Goal: Task Accomplishment & Management: Manage account settings

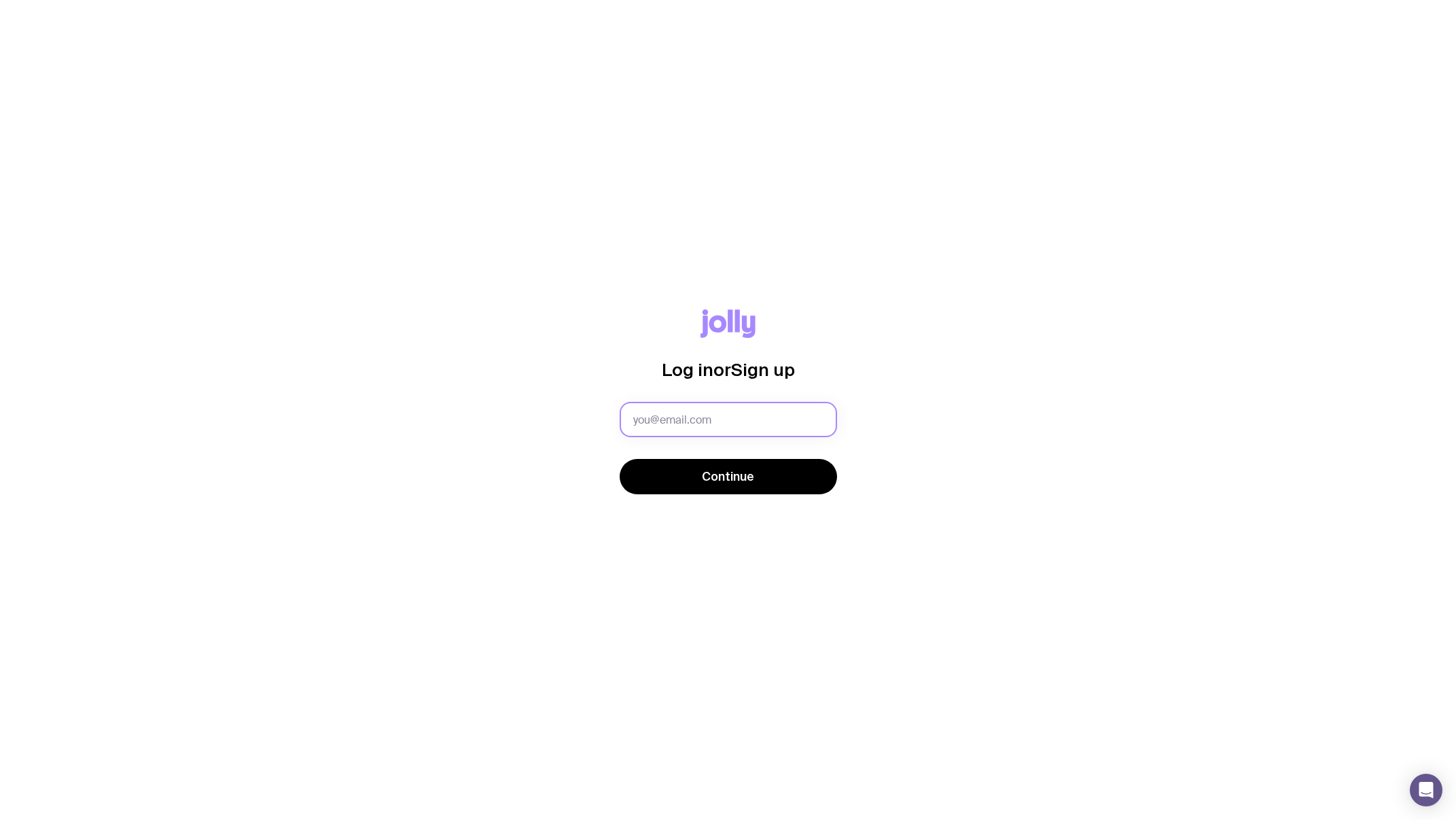
click at [777, 426] on input "text" at bounding box center [728, 419] width 218 height 35
type input "[PERSON_NAME][EMAIL_ADDRESS][PERSON_NAME][DOMAIN_NAME]"
click at [742, 476] on span "Continue" at bounding box center [728, 476] width 52 height 16
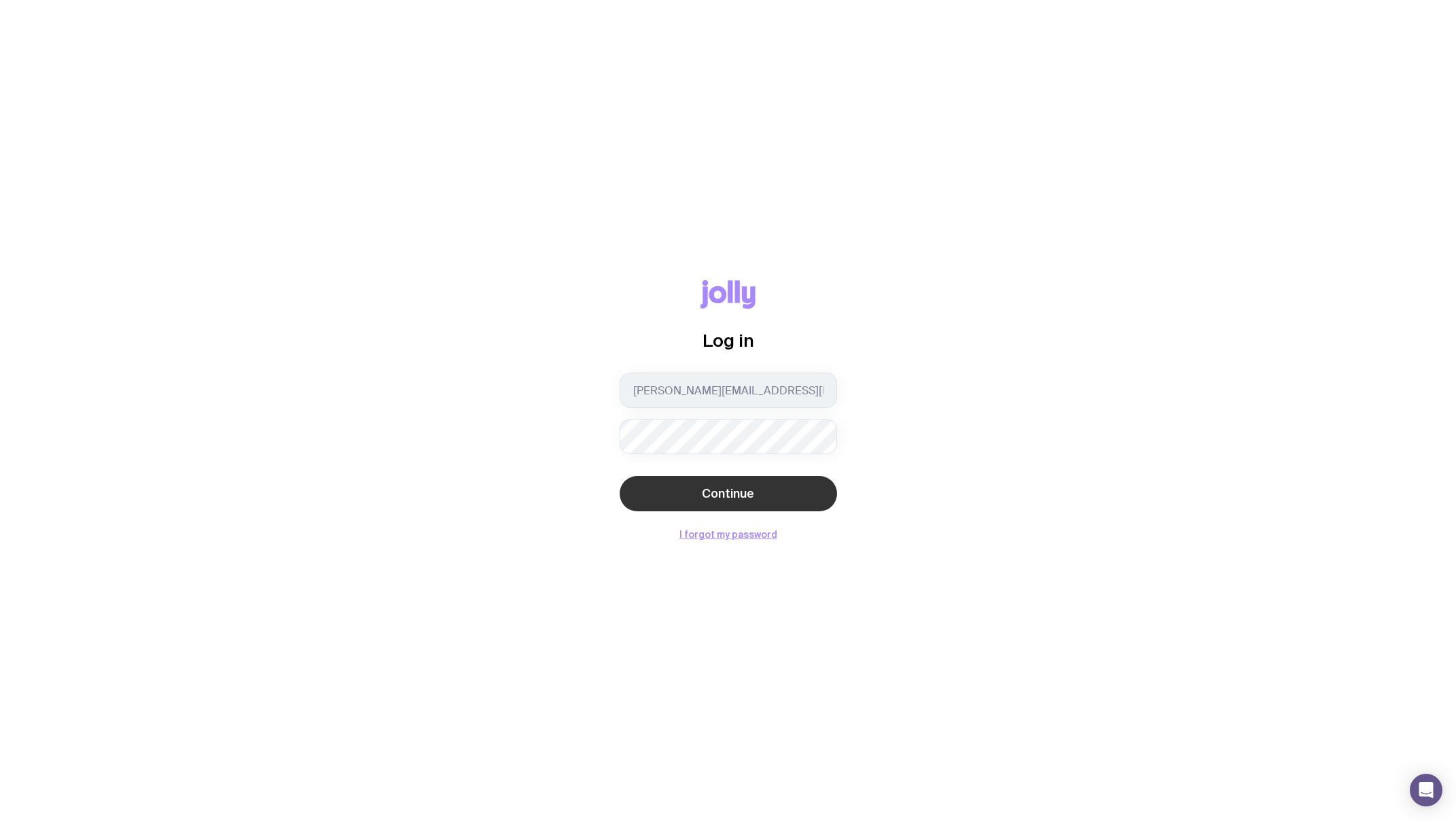
click at [717, 489] on span "Continue" at bounding box center [728, 493] width 52 height 16
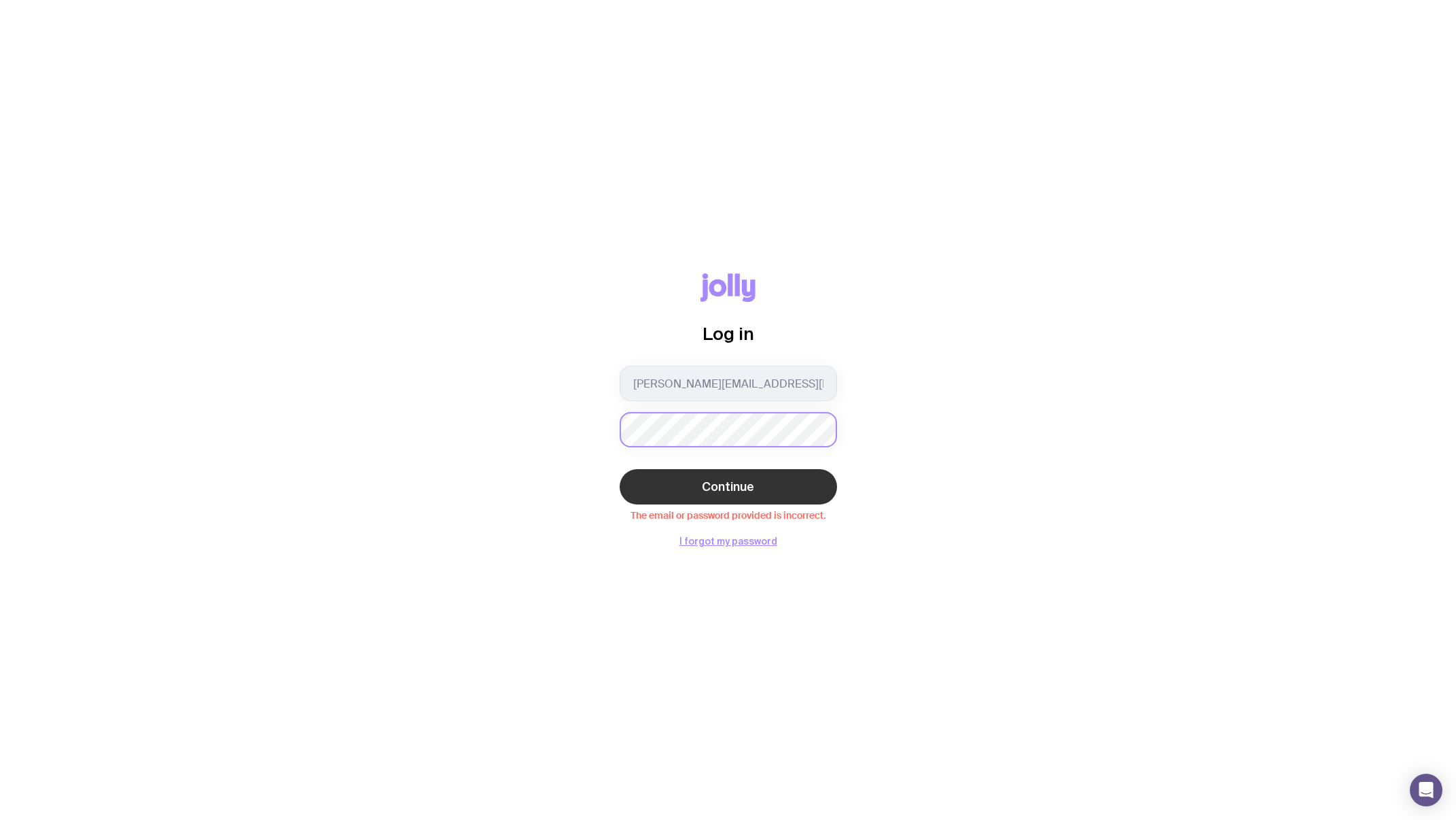
click at [564, 430] on div "Log in [PERSON_NAME][EMAIL_ADDRESS][PERSON_NAME][DOMAIN_NAME] Continue The emai…" at bounding box center [728, 409] width 1391 height 272
click at [713, 495] on button "Continue" at bounding box center [728, 486] width 218 height 35
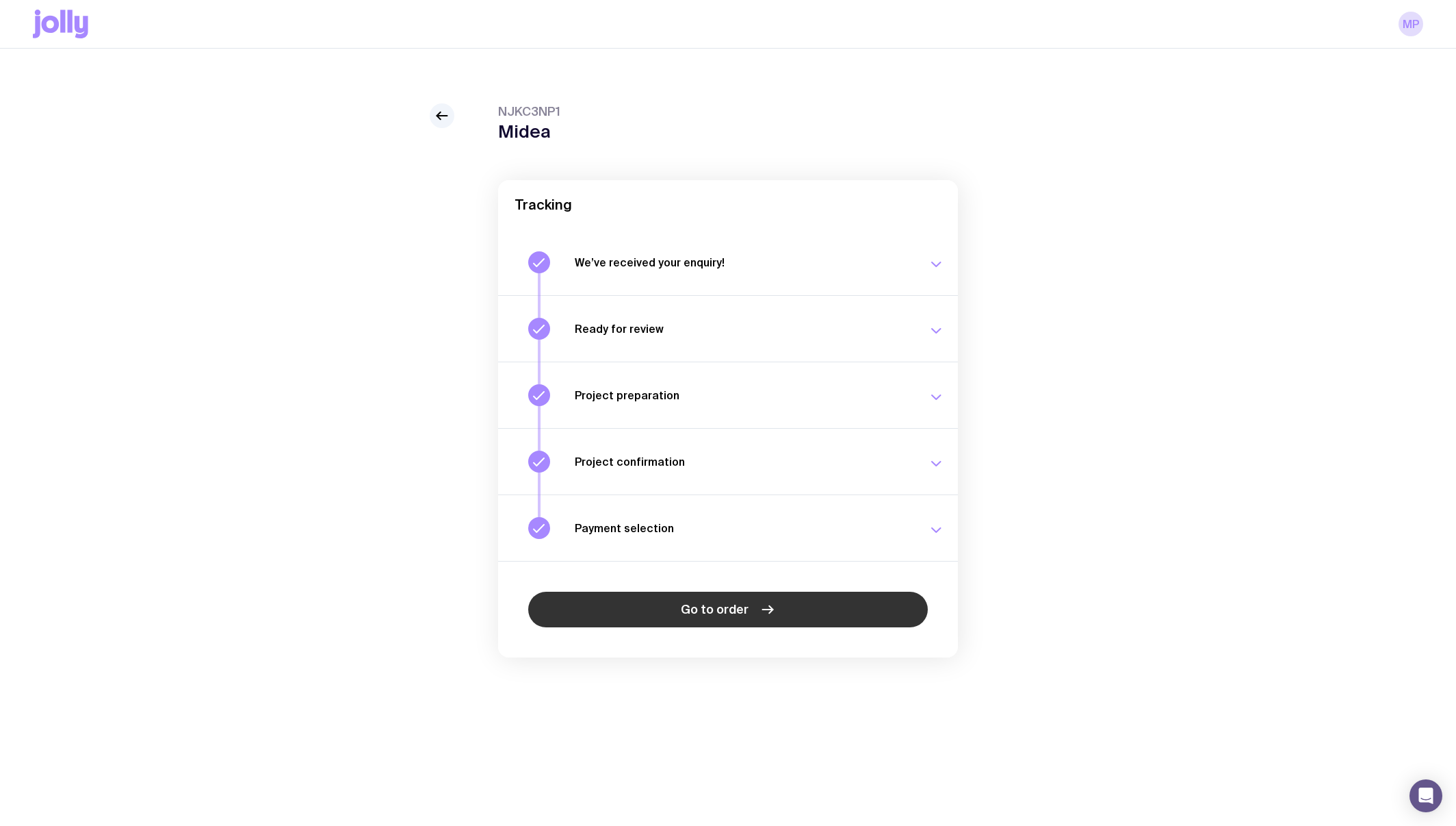
click at [746, 609] on span "Go to order" at bounding box center [715, 609] width 68 height 16
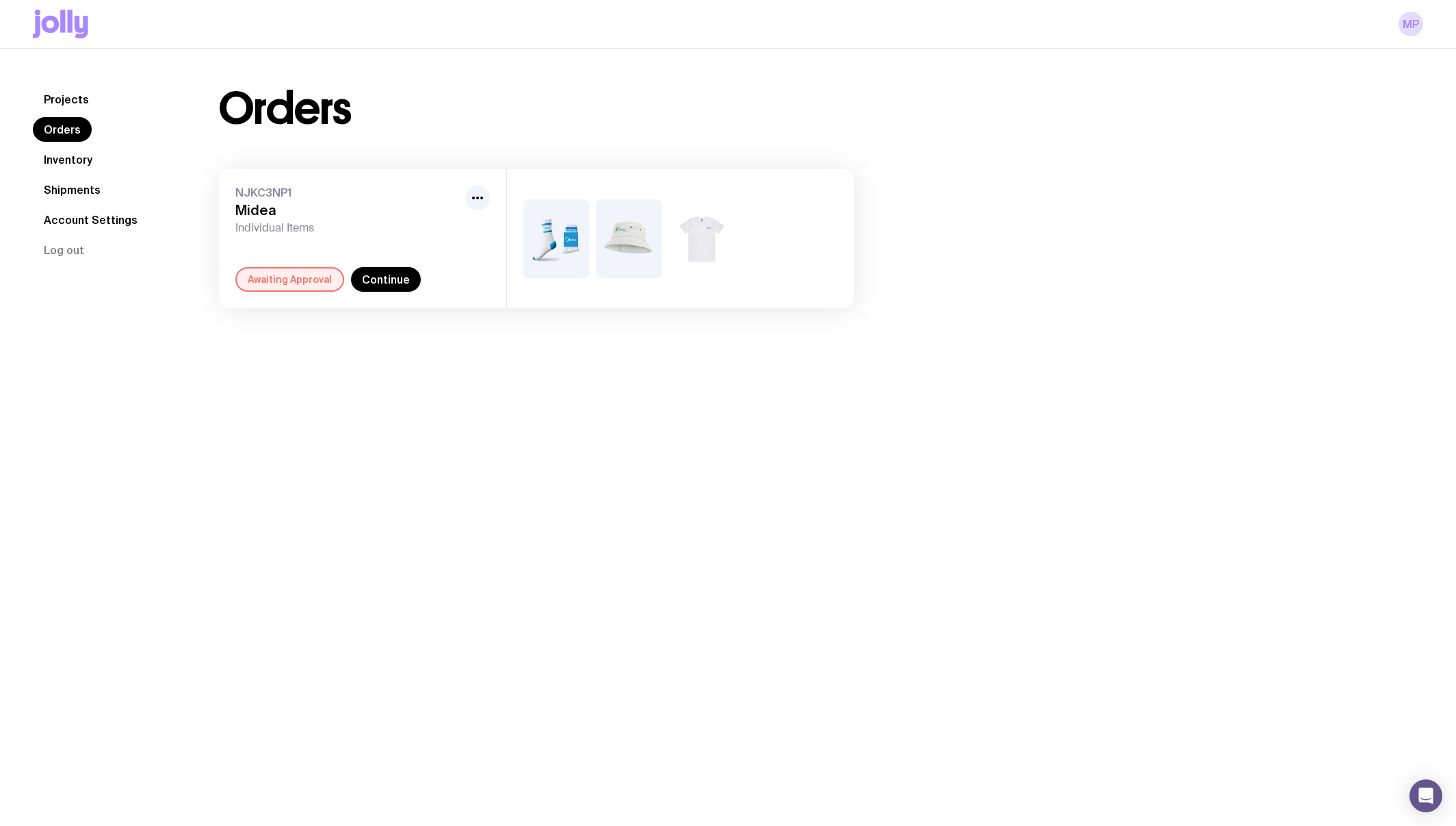
click at [557, 239] on img at bounding box center [556, 239] width 65 height 79
click at [390, 276] on link "Continue" at bounding box center [385, 279] width 70 height 25
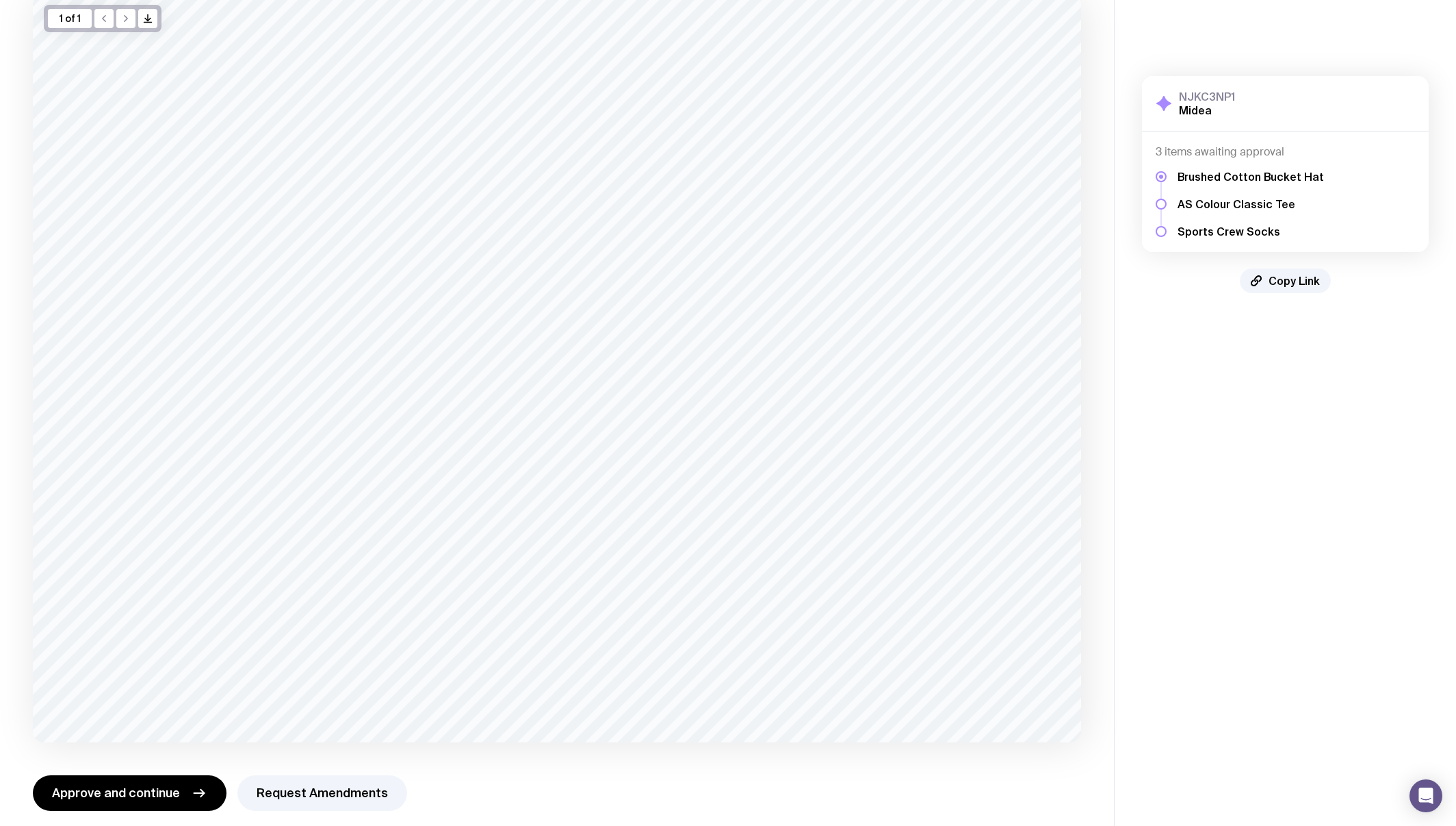
scroll to position [113, 0]
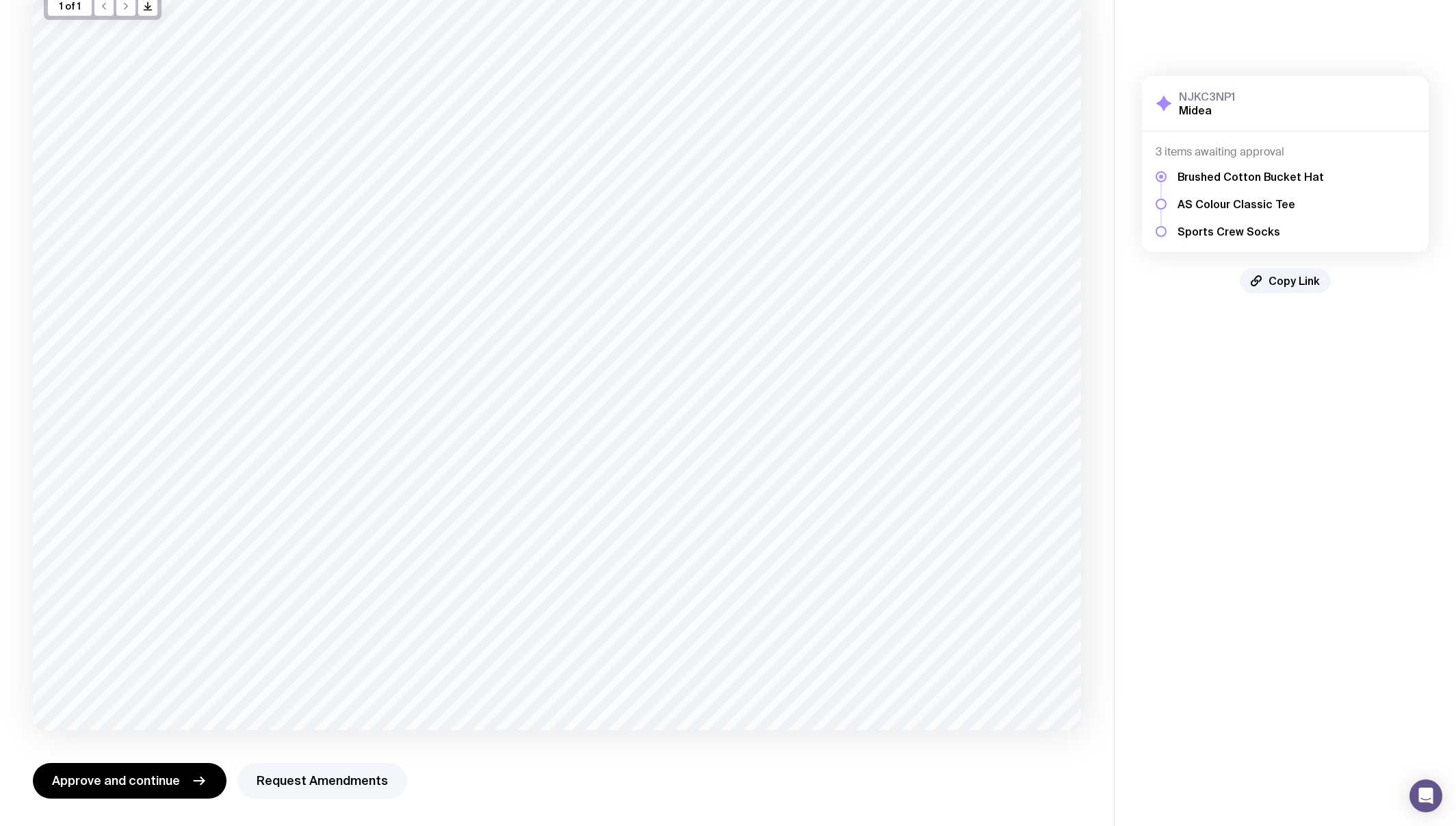
click at [327, 780] on button "Request Amendments" at bounding box center [322, 780] width 169 height 35
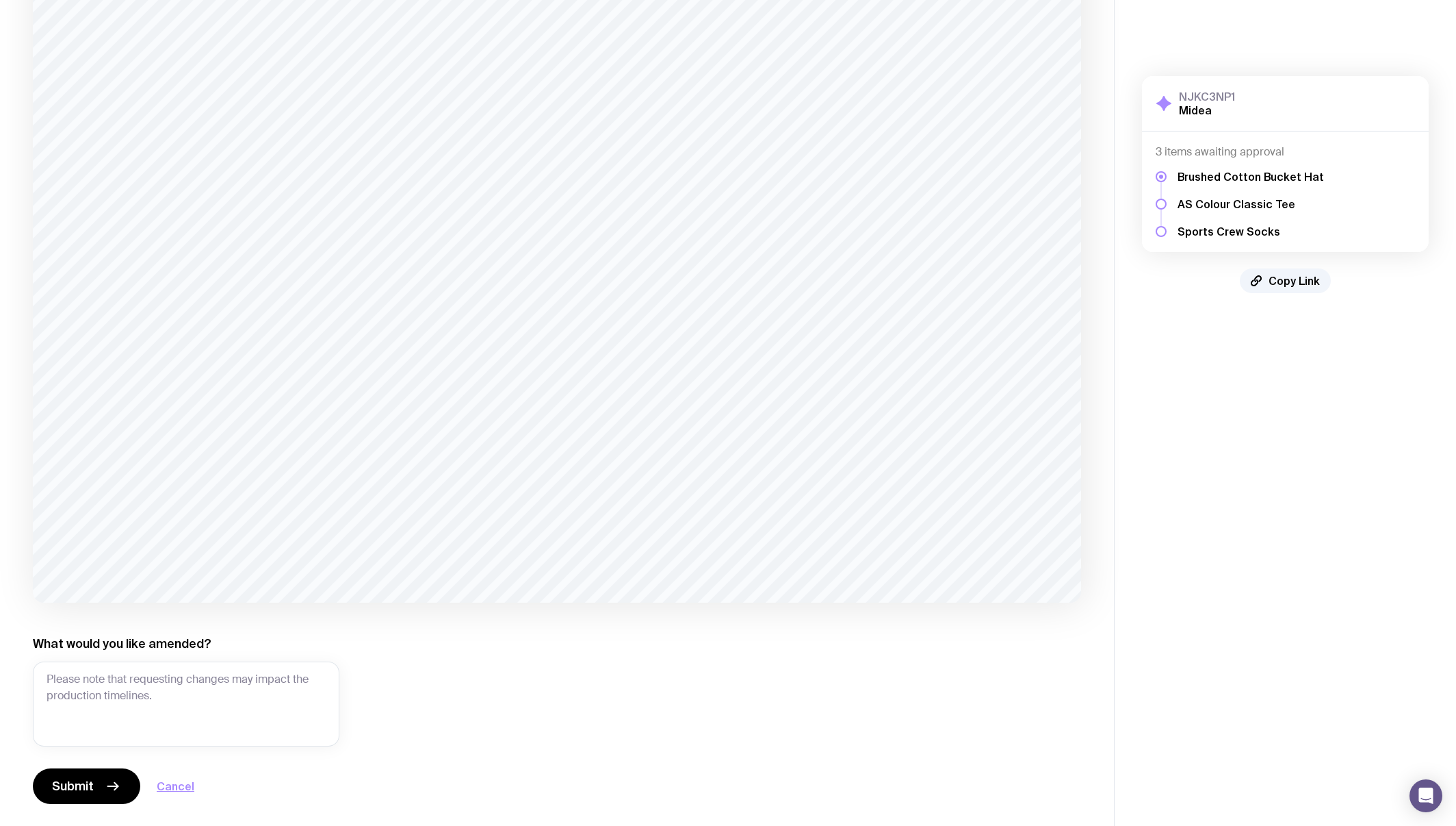
scroll to position [246, 0]
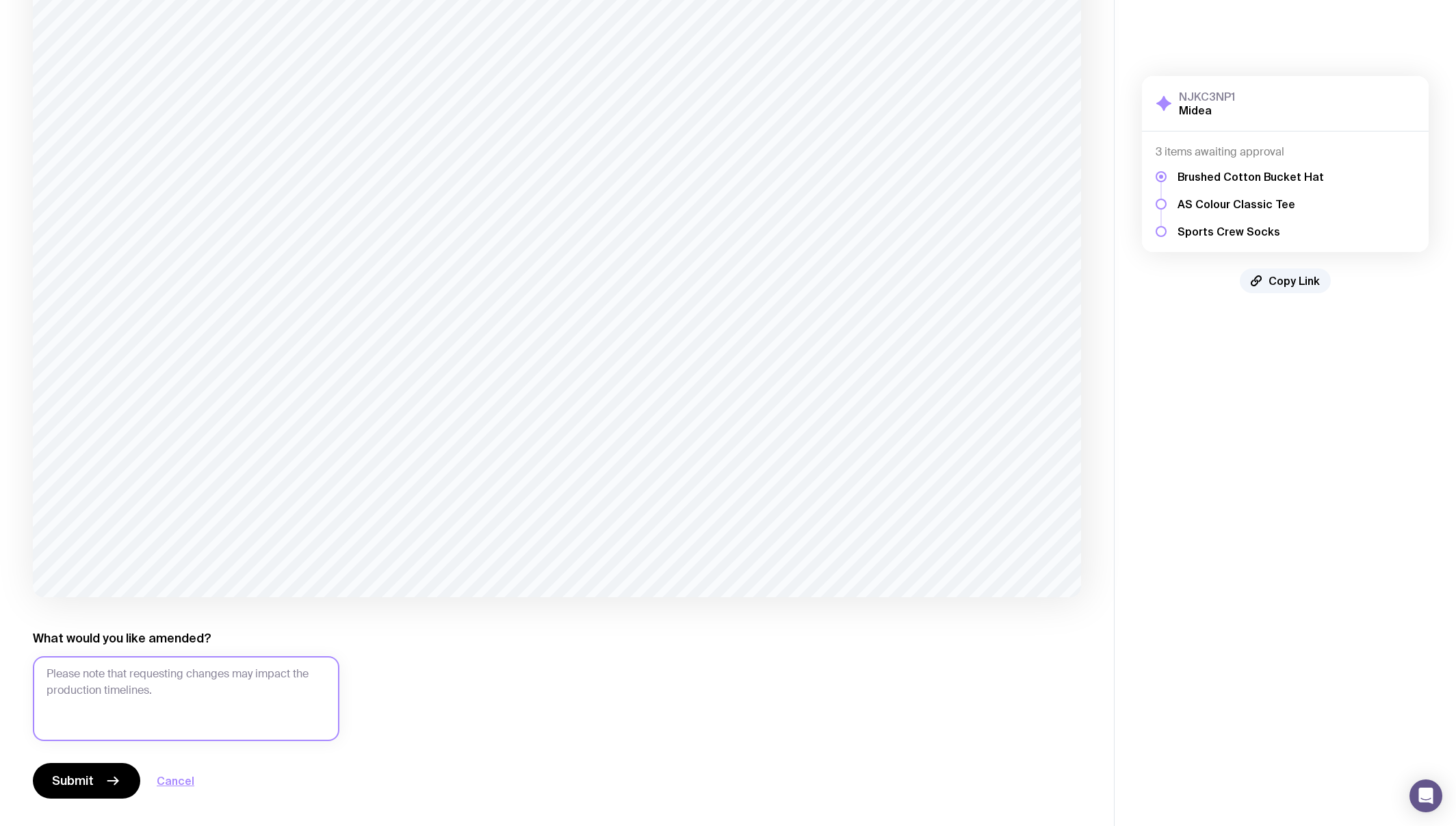
click at [220, 671] on textarea "What would you like amended?" at bounding box center [186, 698] width 306 height 85
drag, startPoint x: 258, startPoint y: 673, endPoint x: 38, endPoint y: 674, distance: 220.0
click at [38, 674] on textarea "Flag much smaller please. Can we place" at bounding box center [186, 698] width 306 height 85
type textarea "Please place flag below the "e" and make it smaller. Sent [PERSON_NAME] up vers…"
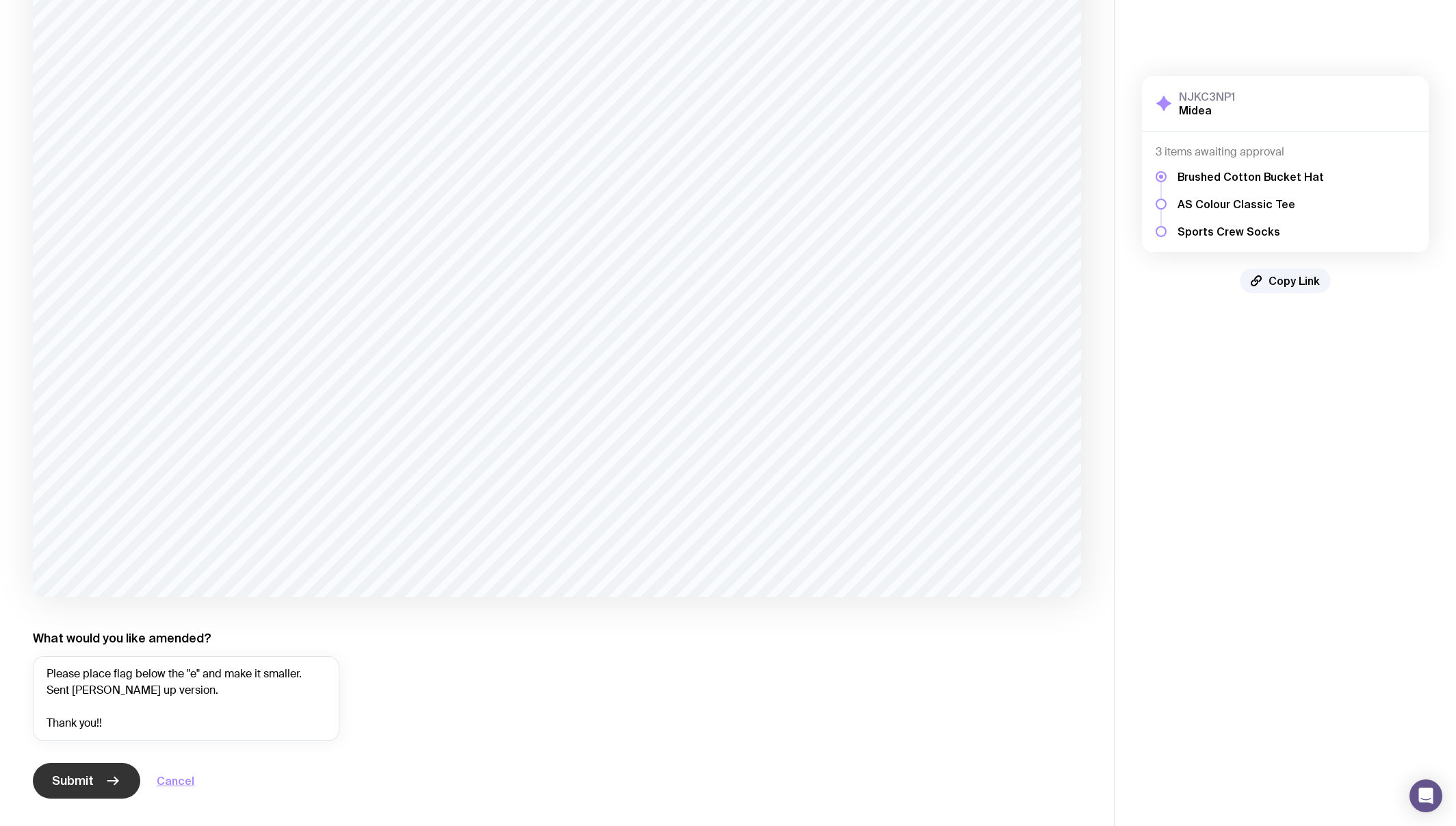
click at [108, 780] on icon "button" at bounding box center [114, 780] width 10 height 0
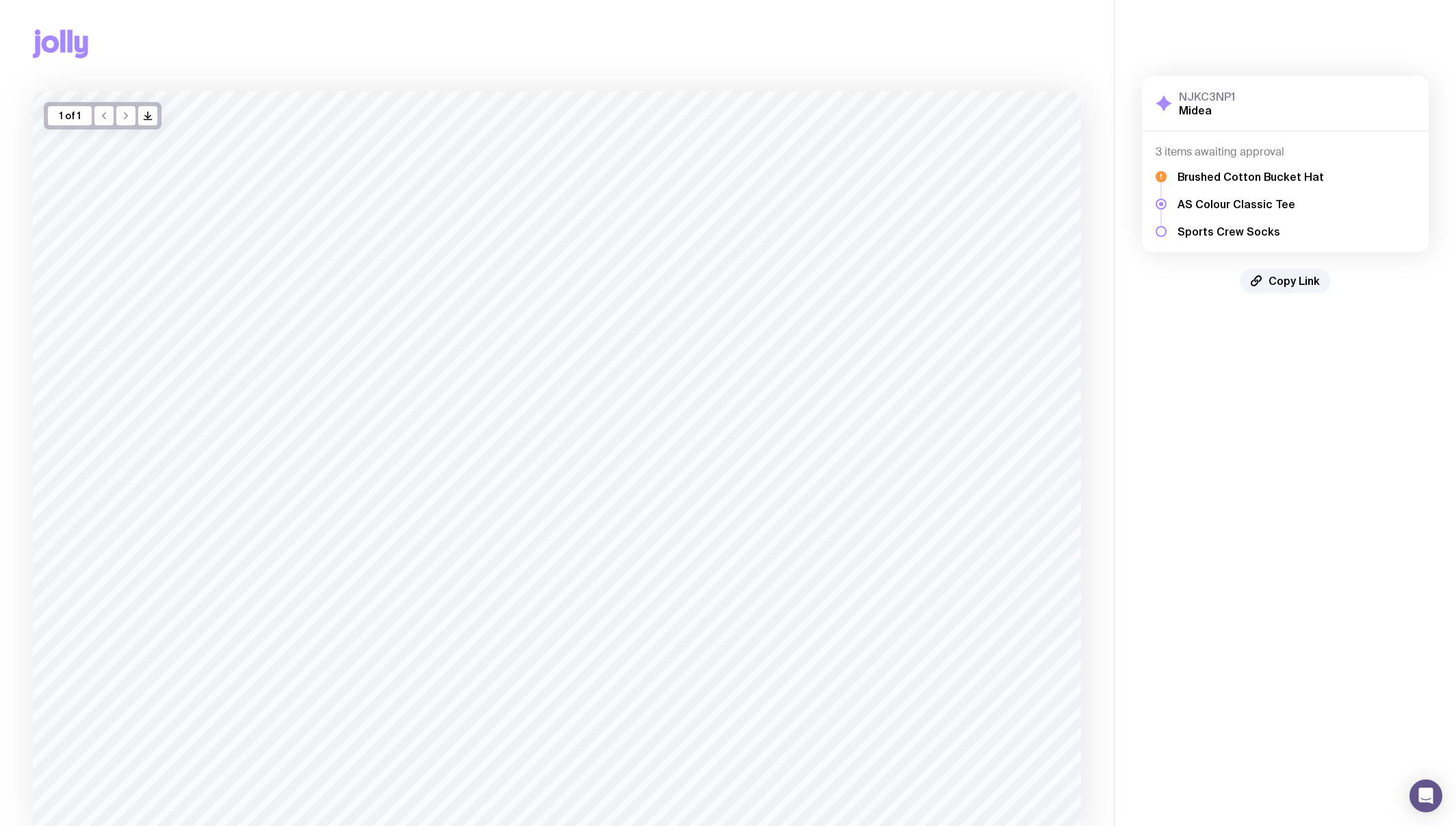
scroll to position [0, 0]
click at [1219, 238] on div "3 items awaiting approval Brushed Cotton Bucket Hat AS Colour Classic Tee Sport…" at bounding box center [1285, 192] width 286 height 120
click at [1215, 232] on h5 "Sports Crew Socks" at bounding box center [1250, 231] width 146 height 14
click at [1191, 234] on h5 "Sports Crew Socks" at bounding box center [1250, 231] width 146 height 14
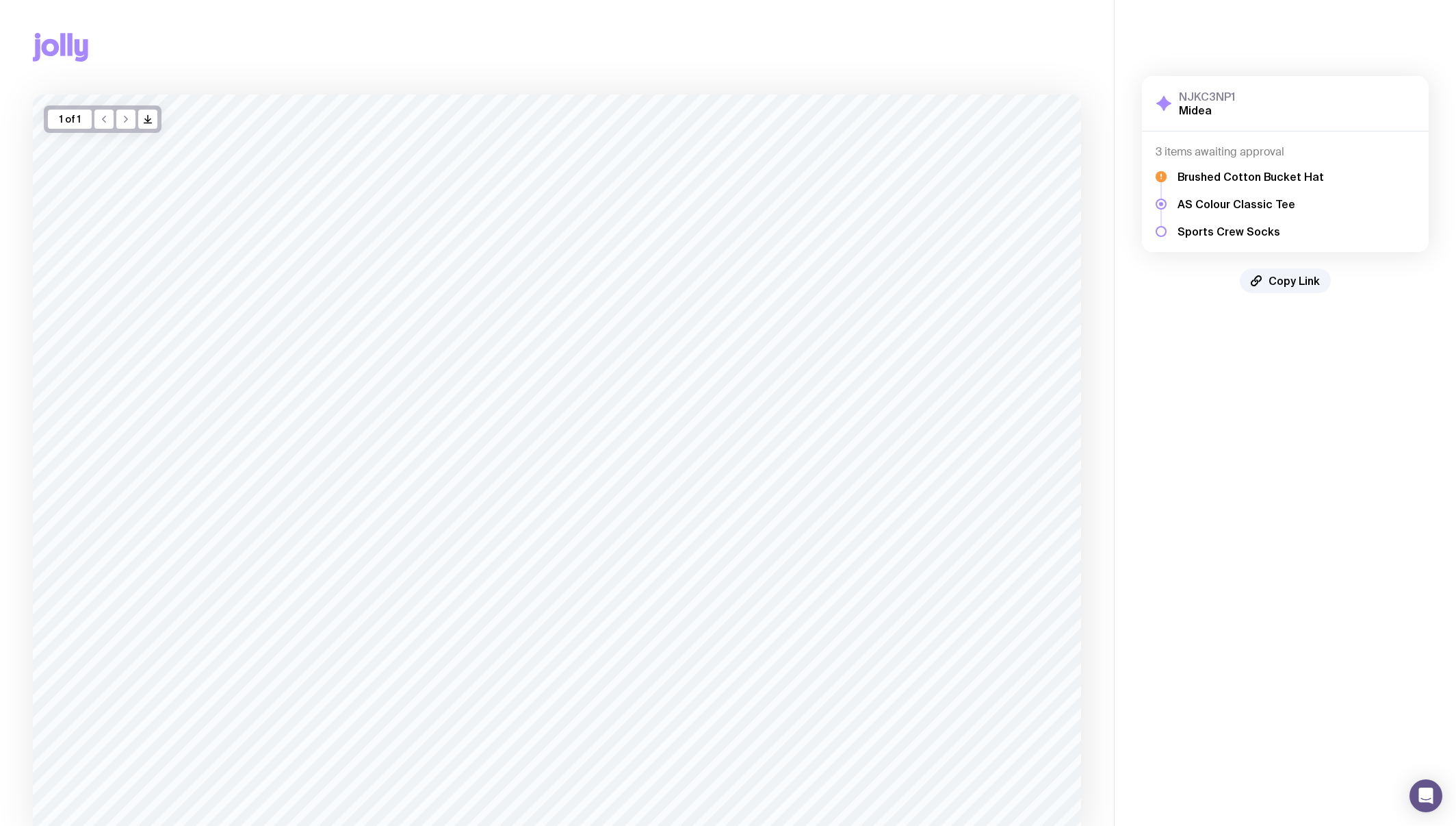
click at [1164, 233] on div at bounding box center [1161, 231] width 11 height 11
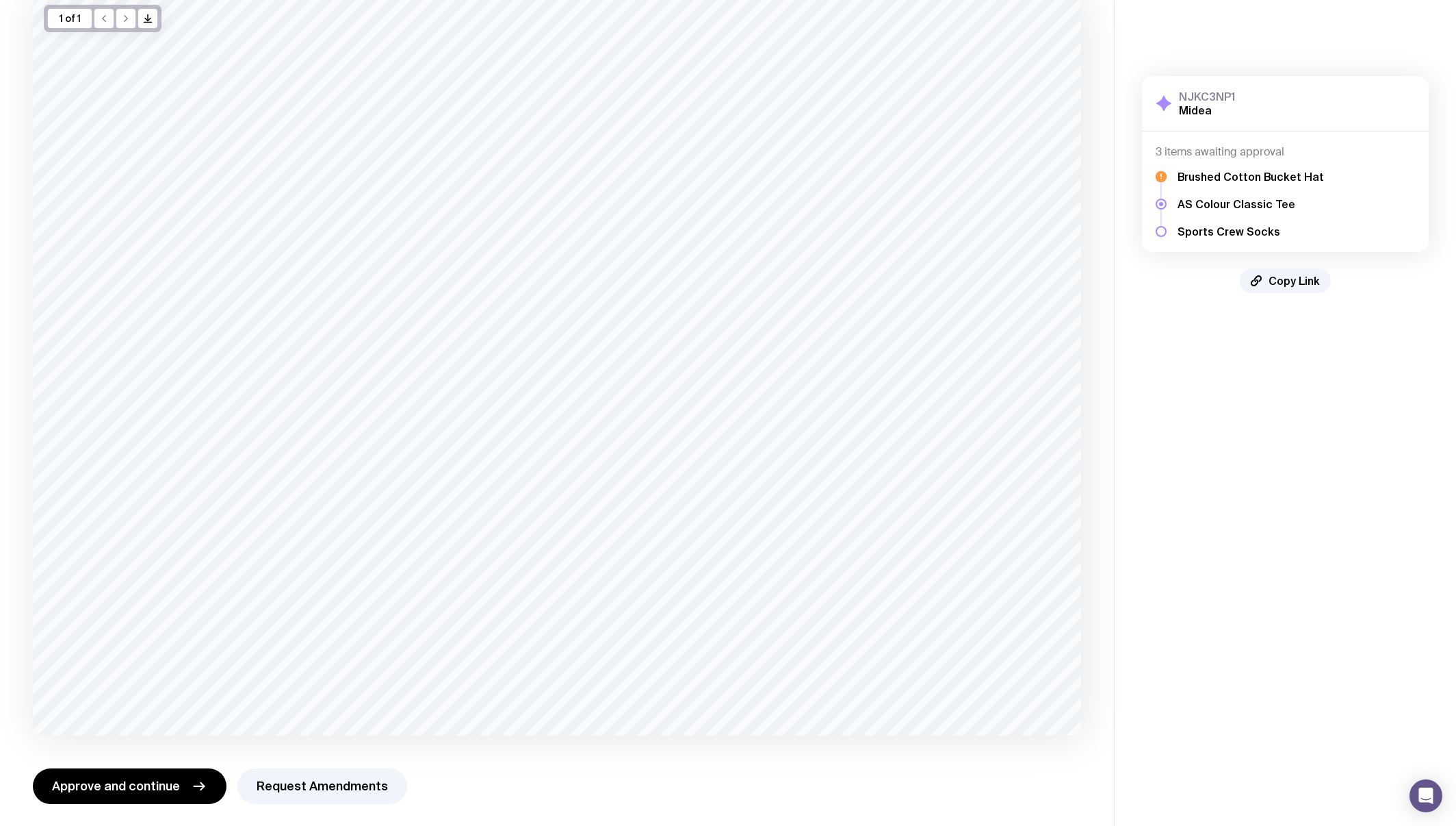
scroll to position [106, 0]
click at [304, 783] on button "Request Amendments" at bounding box center [322, 780] width 169 height 35
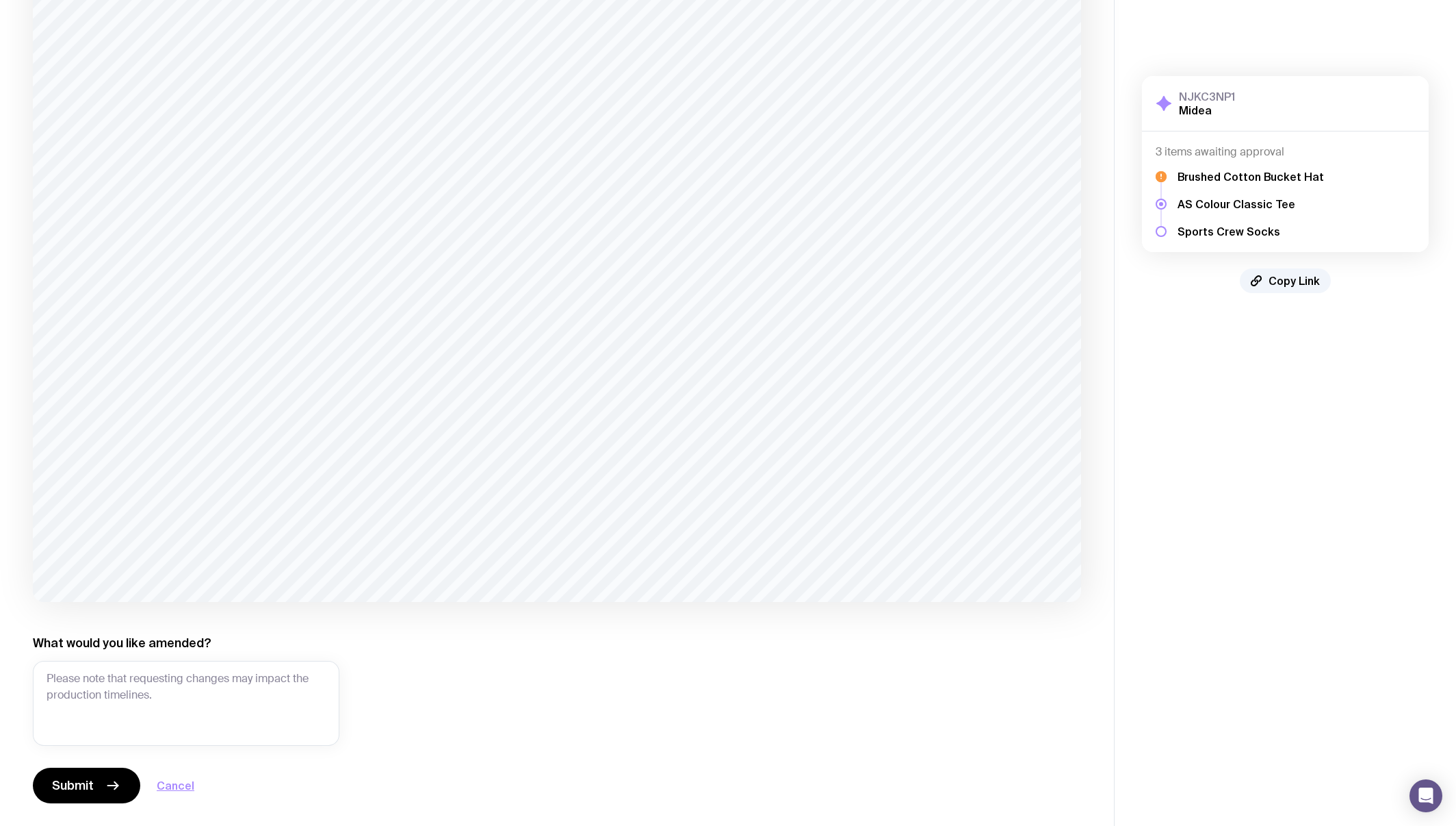
scroll to position [239, 0]
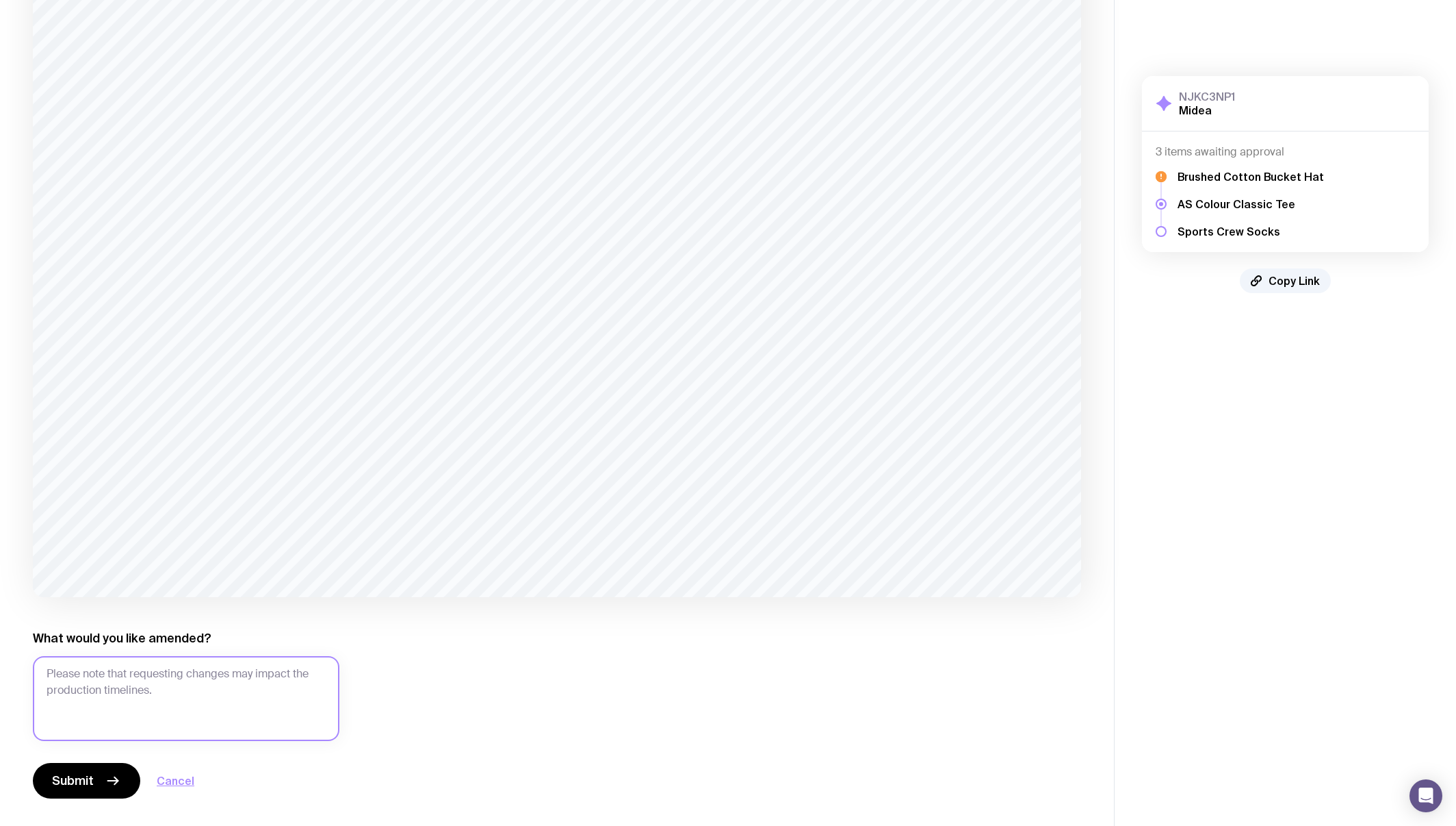
click at [212, 692] on textarea "What would you like amended?" at bounding box center [186, 698] width 306 height 85
type textarea "Decoraction size: 80mm w please"
click at [89, 782] on span "Submit" at bounding box center [72, 780] width 42 height 16
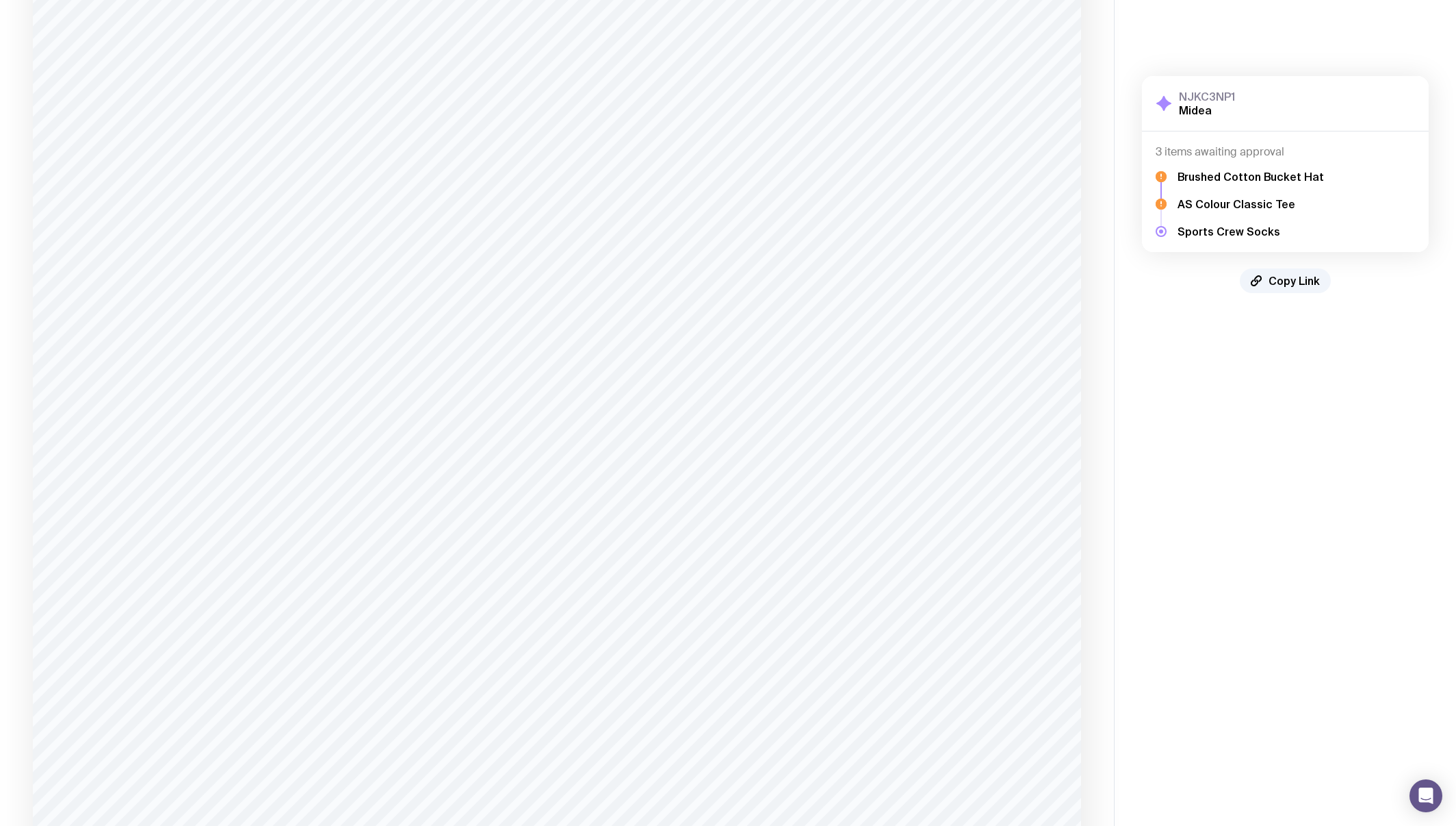
scroll to position [2505, 0]
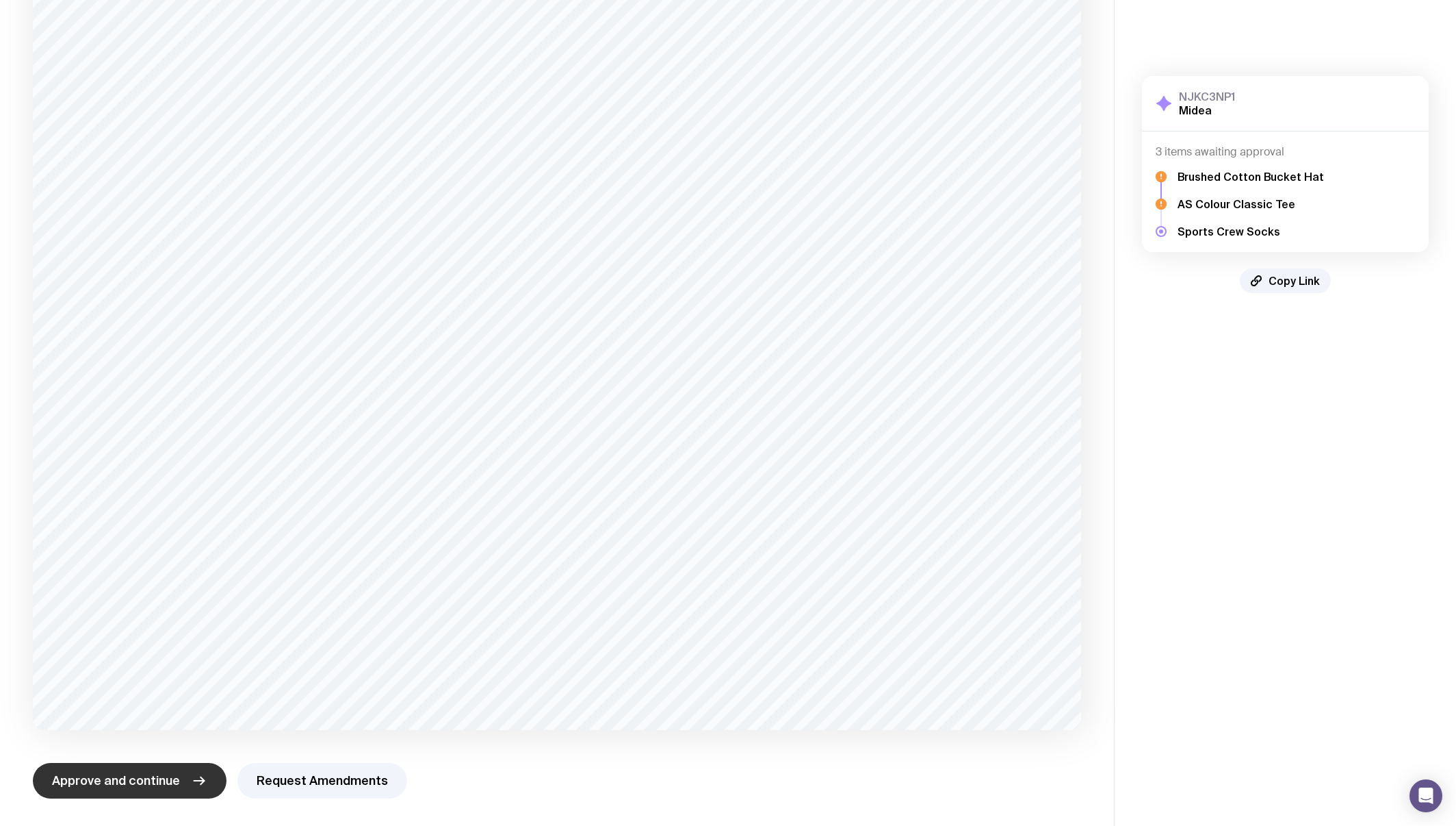
click at [129, 783] on span "Approve and continue" at bounding box center [115, 780] width 128 height 16
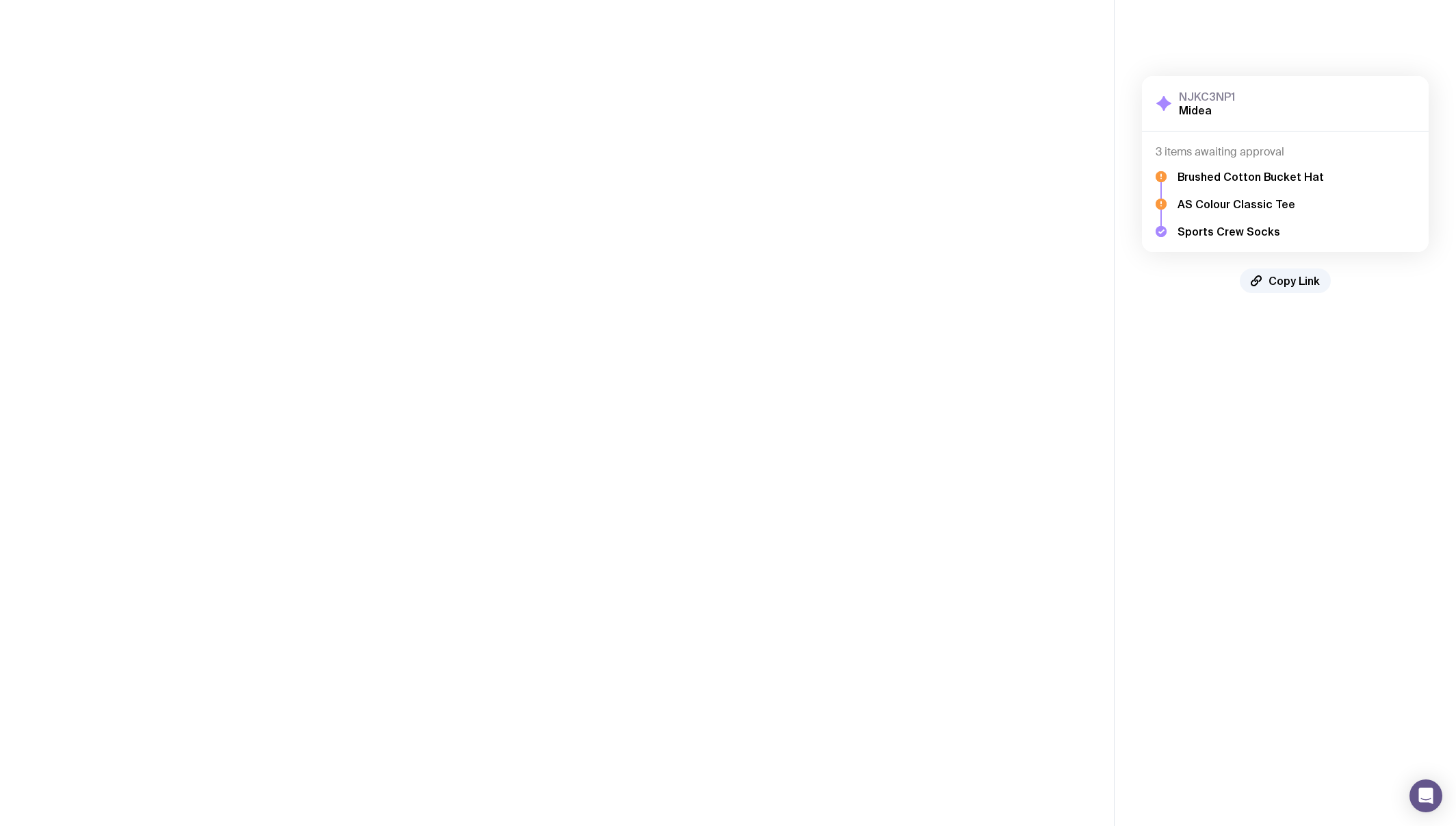
scroll to position [0, 0]
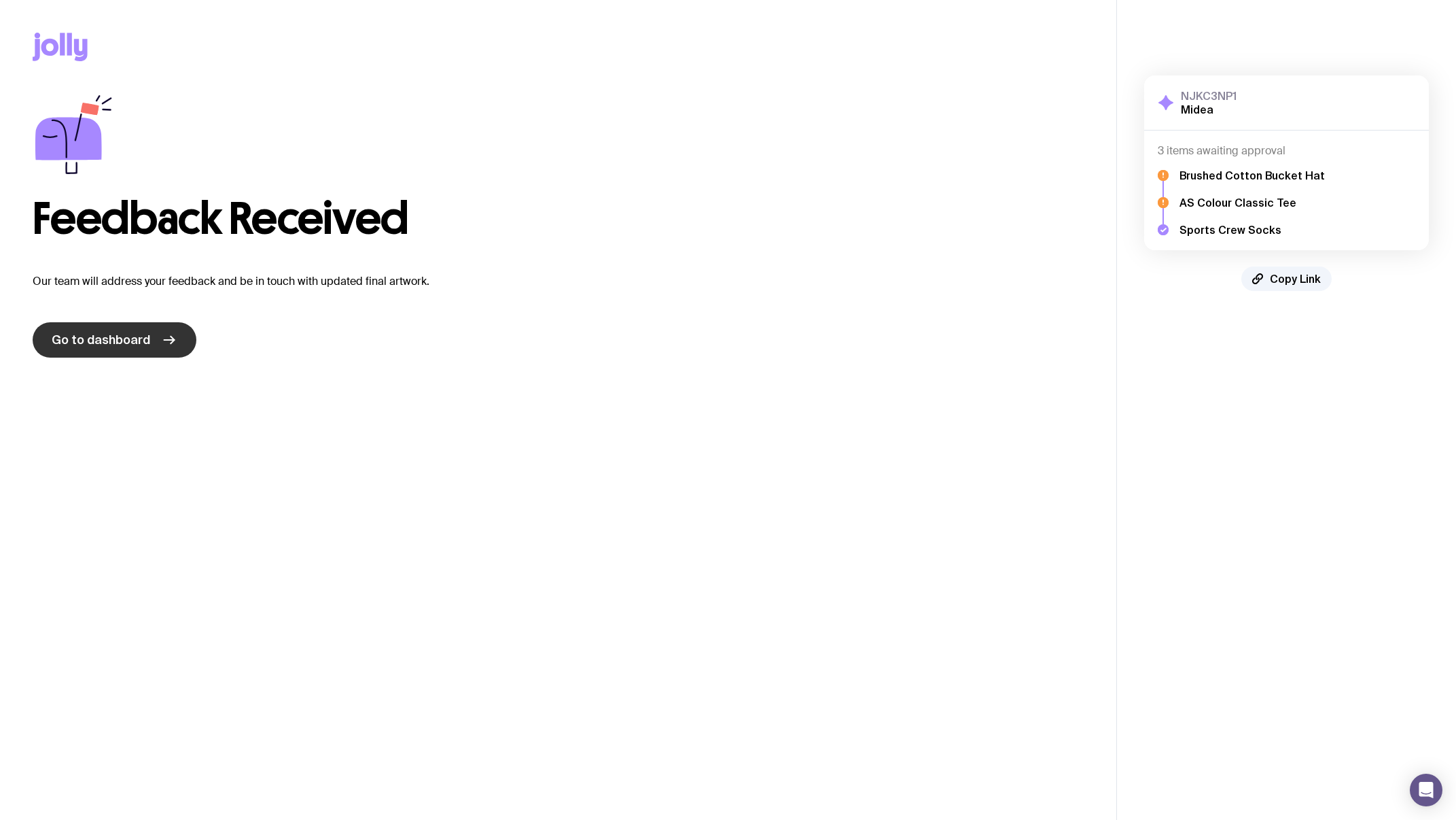
click at [108, 338] on span "Go to dashboard" at bounding box center [100, 339] width 98 height 16
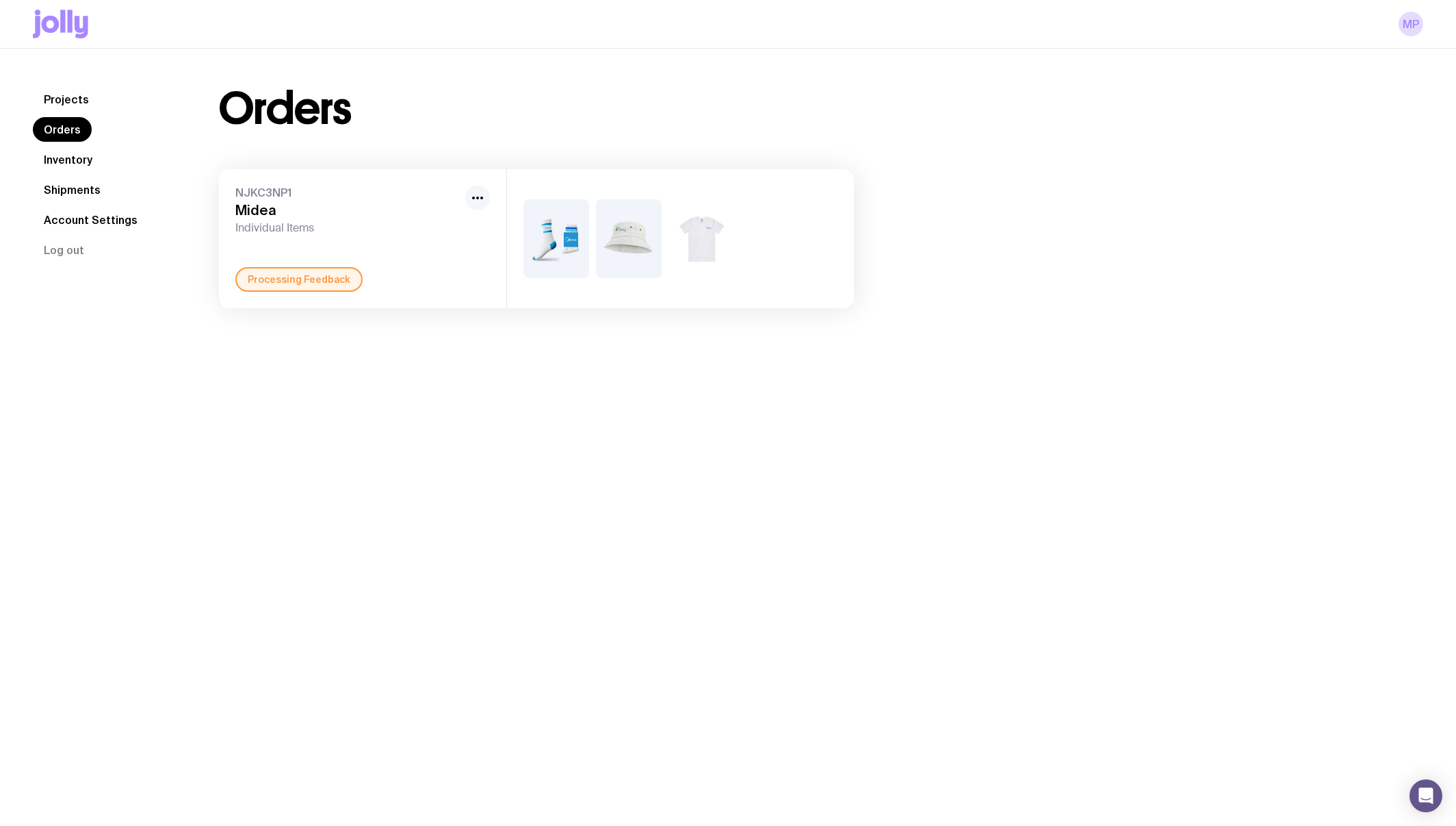
click at [473, 200] on icon "button" at bounding box center [477, 197] width 16 height 16
click at [407, 194] on span "NJKC3NP1" at bounding box center [347, 193] width 224 height 14
